Goal: Check status: Check status

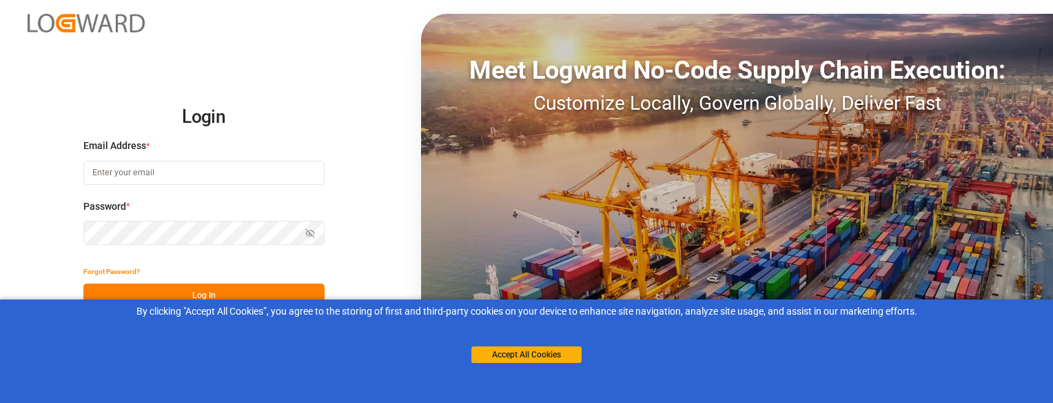
type input "[EMAIL_ADDRESS][DOMAIN_NAME]"
click at [294, 285] on button "Log In" at bounding box center [203, 295] width 241 height 24
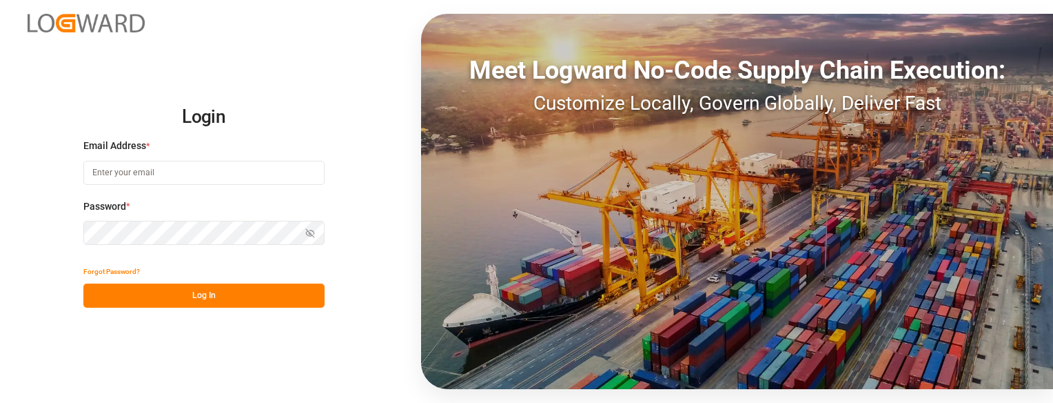
type input "[EMAIL_ADDRESS][DOMAIN_NAME]"
click at [285, 298] on button "Log In" at bounding box center [203, 295] width 241 height 24
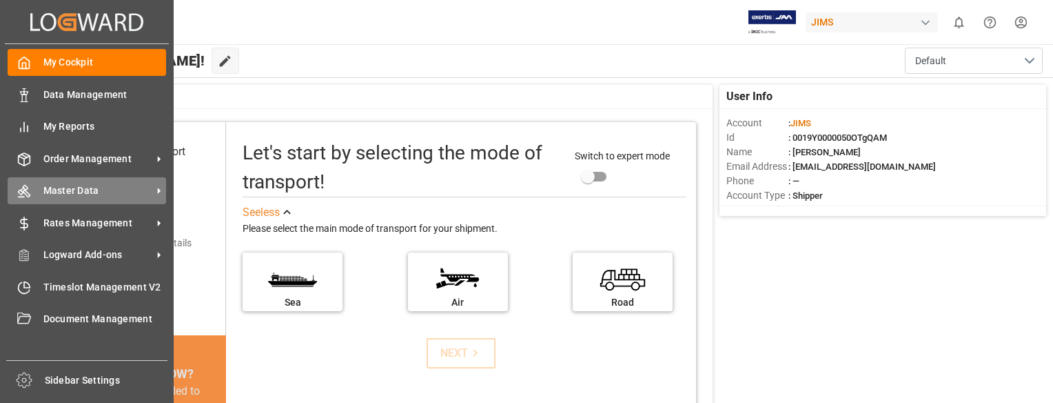
click at [45, 188] on span "Master Data" at bounding box center [97, 190] width 109 height 14
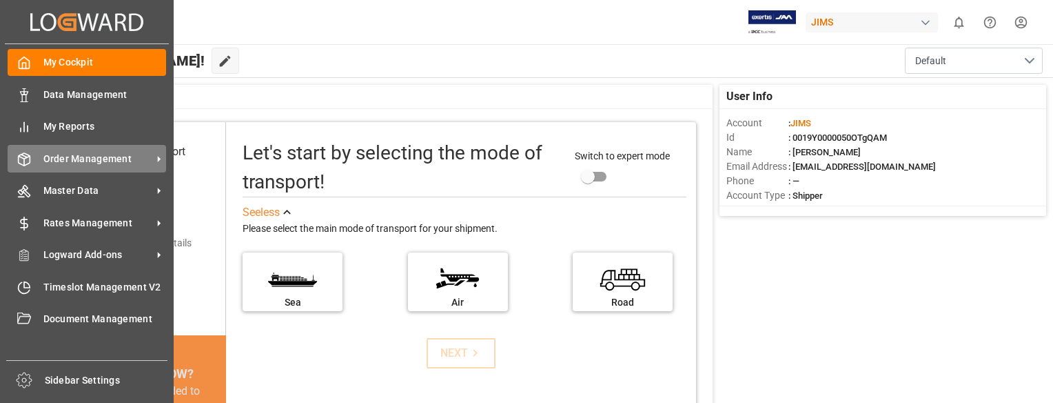
click at [44, 156] on span "Order Management" at bounding box center [97, 159] width 109 height 14
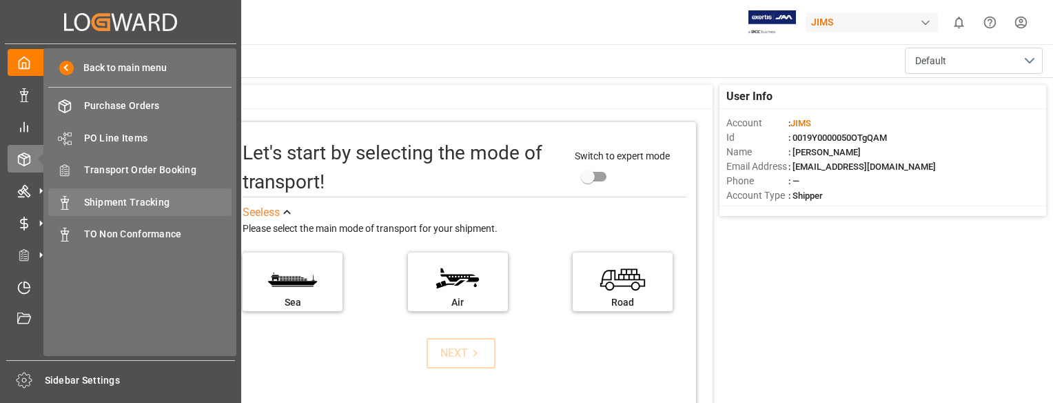
click at [92, 196] on span "Shipment Tracking" at bounding box center [158, 202] width 148 height 14
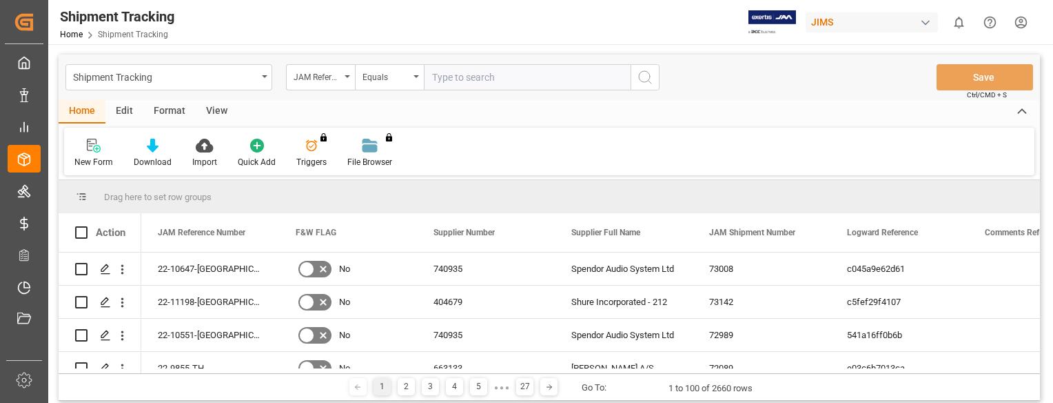
paste input "22-9998-DE"
type input "22-9998-DE"
